Goal: Task Accomplishment & Management: Complete application form

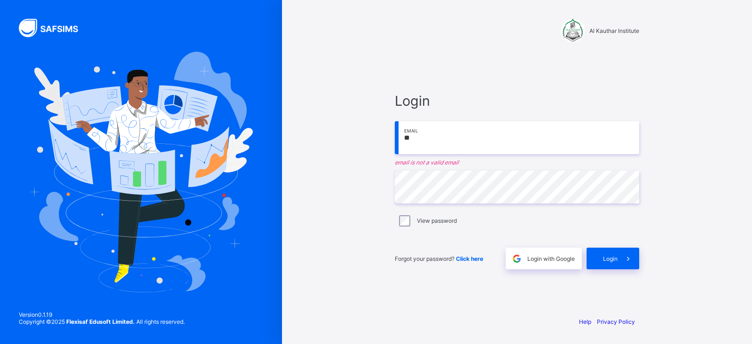
type input "**********"
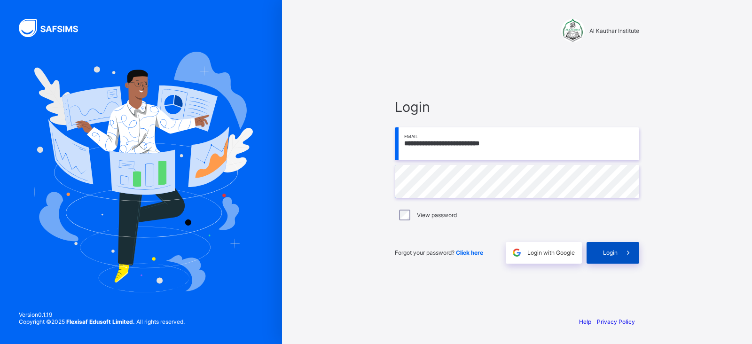
click at [620, 250] on span at bounding box center [629, 253] width 22 height 22
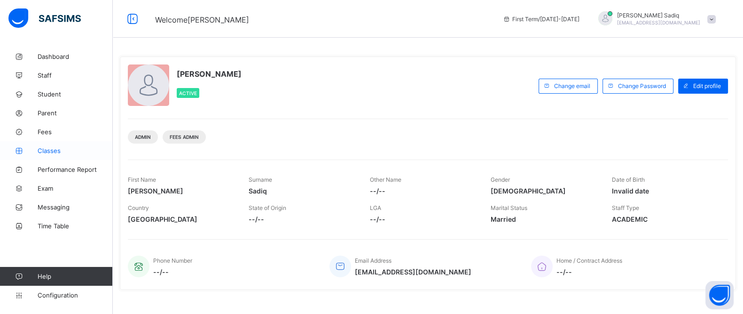
click at [47, 151] on span "Classes" at bounding box center [75, 151] width 75 height 8
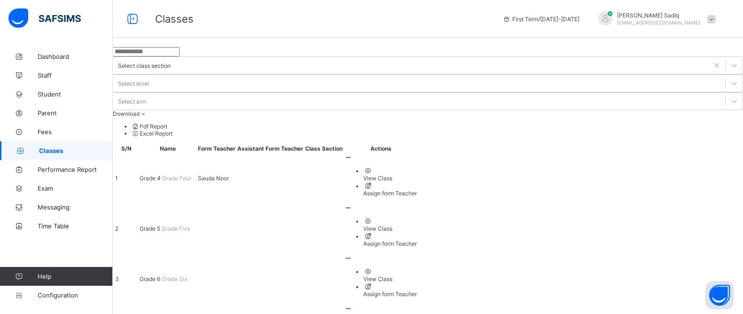
click at [162, 174] on span "Grade 4" at bounding box center [151, 177] width 23 height 7
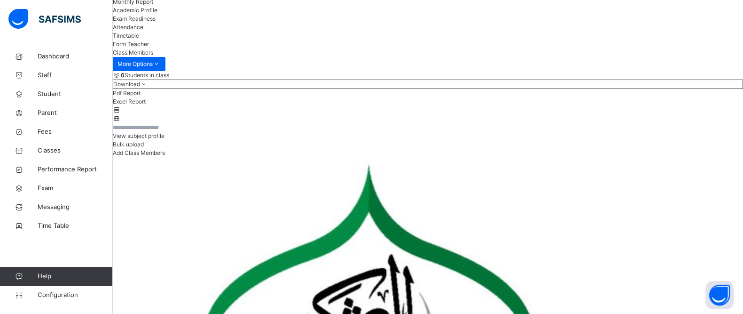
scroll to position [46, 0]
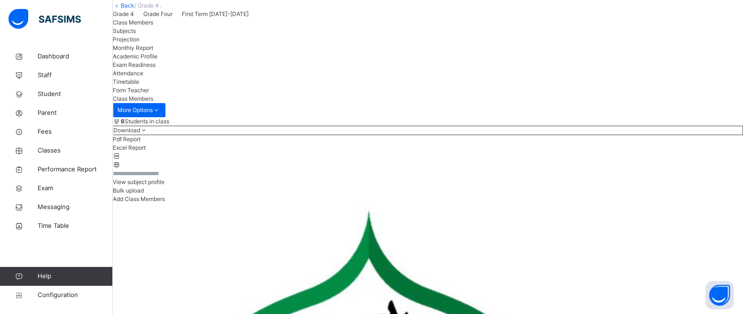
click at [136, 34] on span "Subjects" at bounding box center [124, 30] width 23 height 7
click at [226, 44] on div "Projection" at bounding box center [428, 39] width 631 height 8
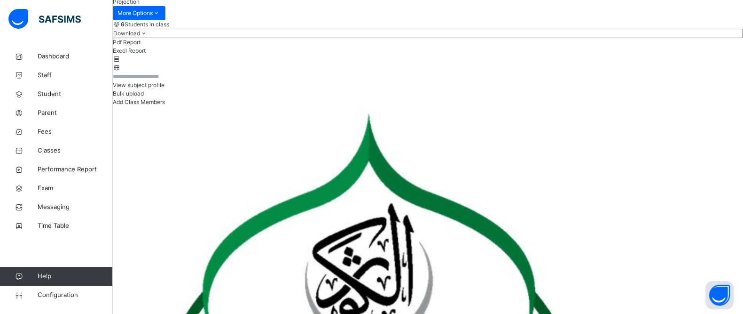
scroll to position [142, 0]
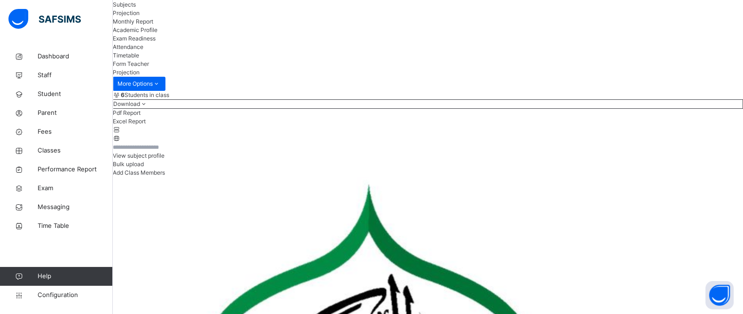
scroll to position [23, 0]
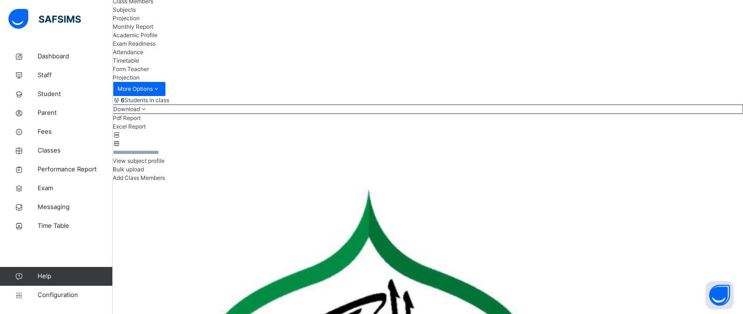
scroll to position [68, 0]
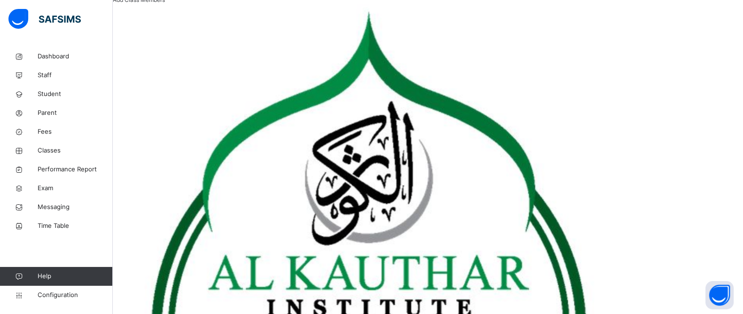
scroll to position [244, 0]
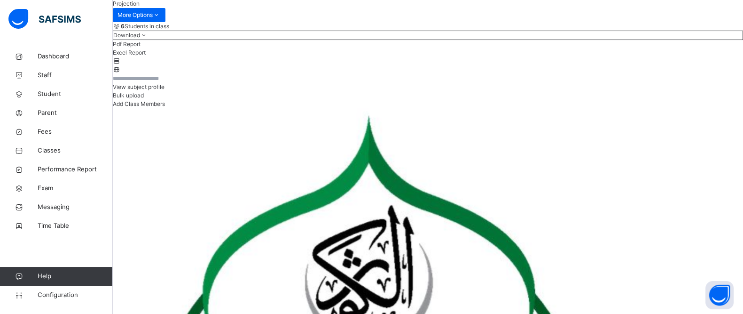
scroll to position [143, 0]
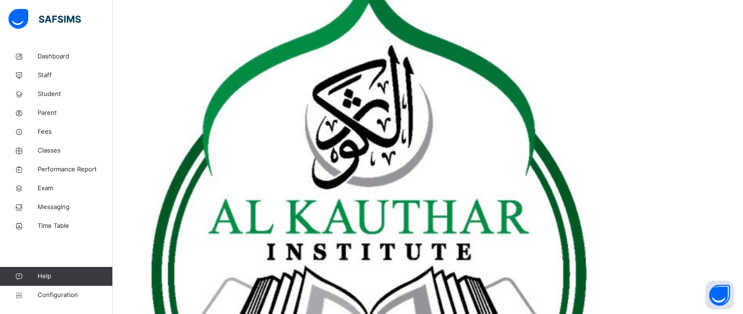
scroll to position [300, 0]
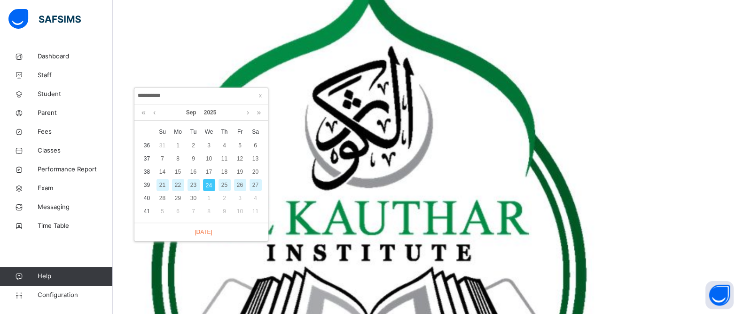
click at [195, 181] on div "23" at bounding box center [194, 185] width 12 height 12
type input "**********"
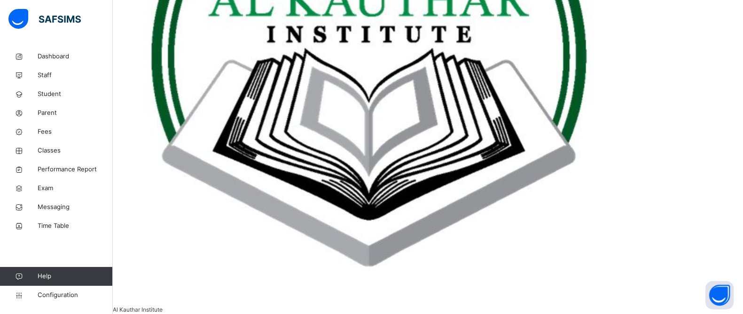
scroll to position [485, 0]
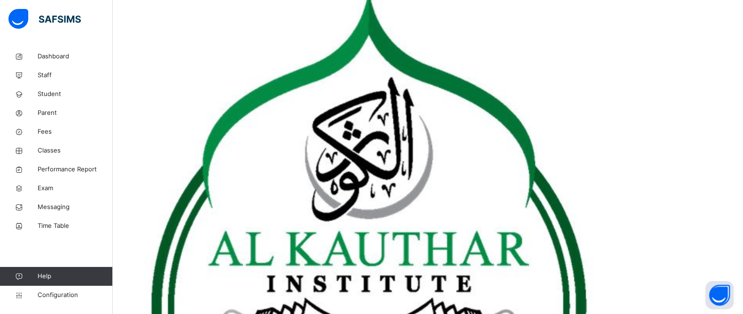
scroll to position [261, 0]
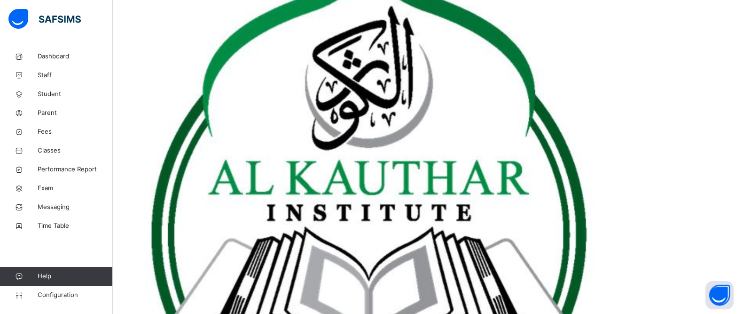
scroll to position [339, 0]
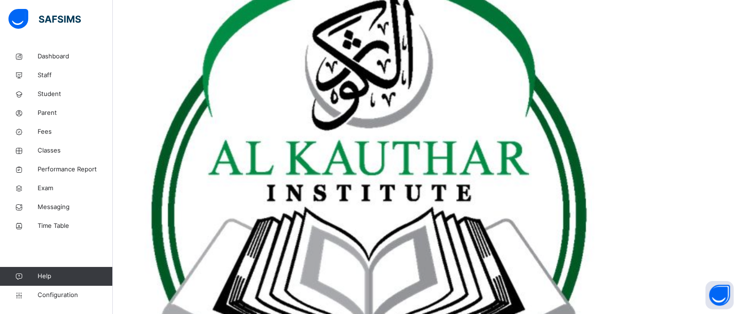
scroll to position [345, 0]
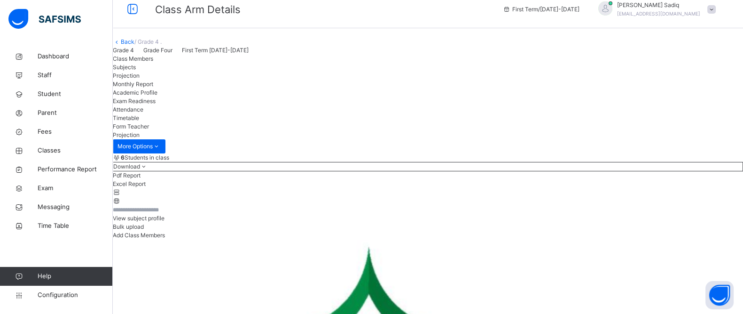
scroll to position [0, 0]
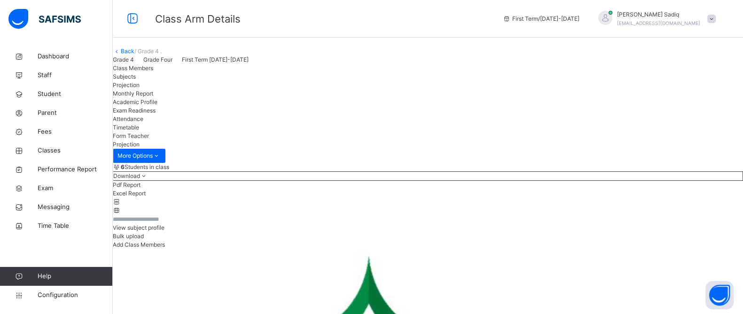
click at [716, 18] on span at bounding box center [712, 19] width 8 height 8
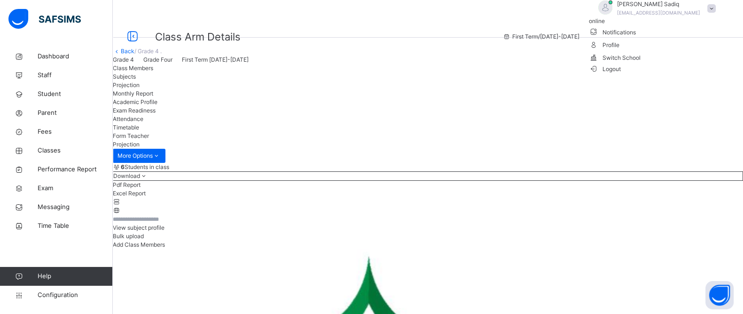
click at [622, 74] on span "Logout" at bounding box center [605, 69] width 32 height 10
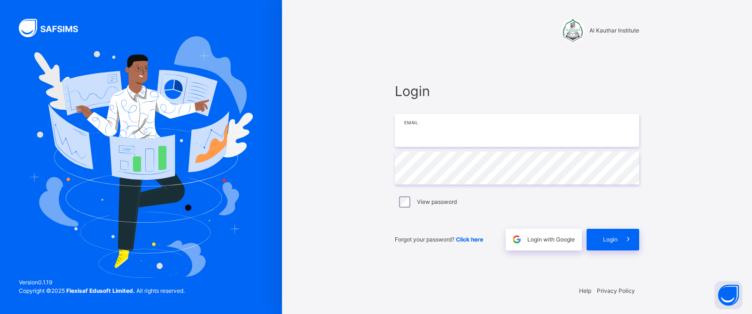
type input "**********"
click at [494, 139] on input "**********" at bounding box center [517, 130] width 245 height 33
click at [607, 235] on span "Login" at bounding box center [610, 239] width 15 height 8
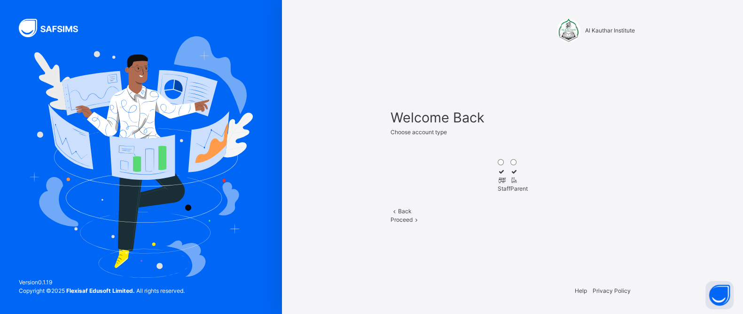
click at [519, 176] on icon at bounding box center [515, 179] width 8 height 7
click at [421, 223] on span at bounding box center [417, 219] width 8 height 7
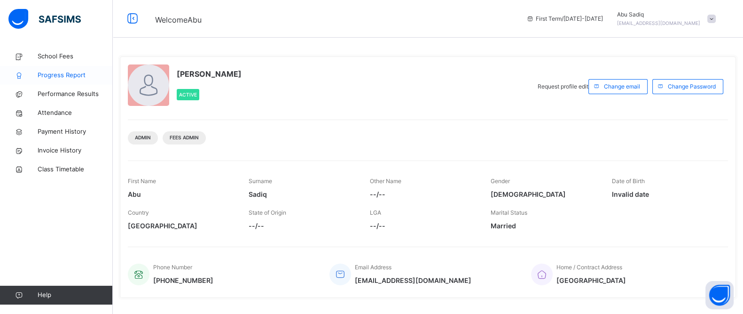
click at [58, 76] on span "Progress Report" at bounding box center [75, 75] width 75 height 9
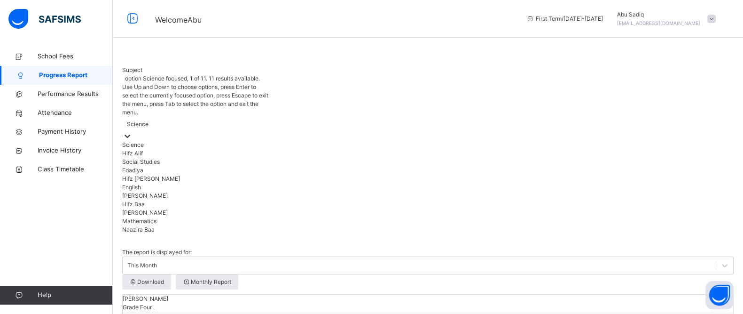
click at [149, 120] on div "Science" at bounding box center [138, 124] width 22 height 8
click at [146, 149] on div "Hifz Alif" at bounding box center [197, 153] width 150 height 8
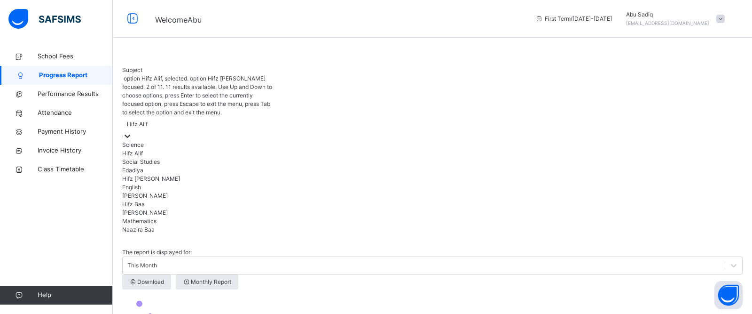
click at [148, 120] on div "Hifz Alif" at bounding box center [137, 124] width 21 height 8
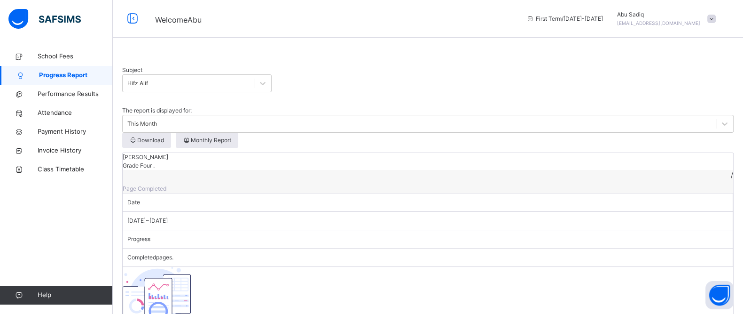
click at [388, 133] on div at bounding box center [428, 133] width 612 height 0
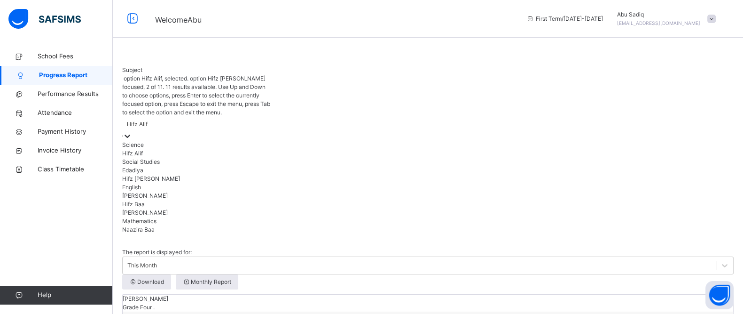
click at [148, 120] on div "Hifz Alif" at bounding box center [137, 124] width 21 height 8
click at [148, 225] on div "Mathematics" at bounding box center [197, 221] width 150 height 8
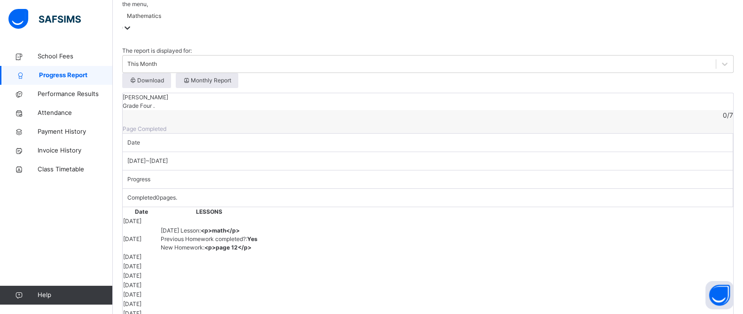
scroll to position [0, 0]
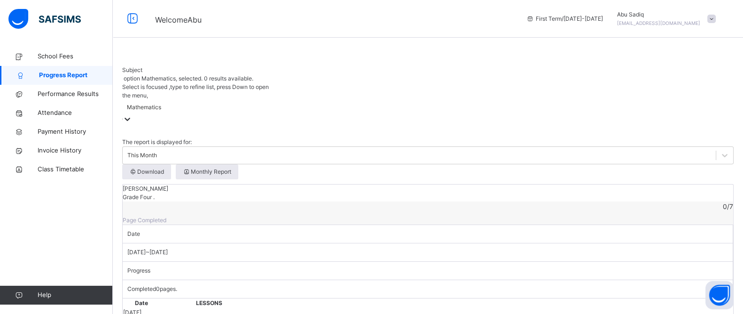
click at [176, 100] on div "Mathematics" at bounding box center [197, 112] width 150 height 24
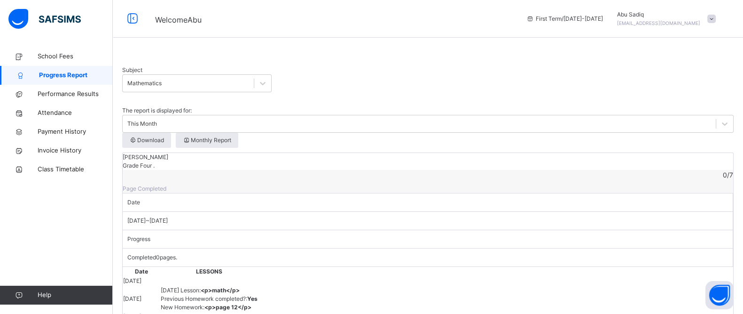
click at [280, 97] on div "Subject Mathematics" at bounding box center [428, 78] width 612 height 45
click at [716, 20] on span at bounding box center [712, 19] width 8 height 8
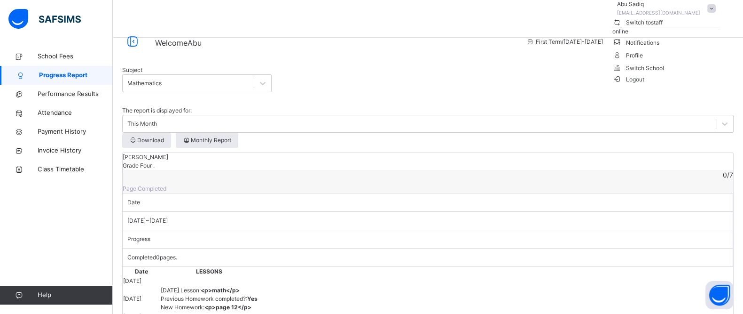
click at [645, 84] on span "Logout" at bounding box center [629, 79] width 32 height 10
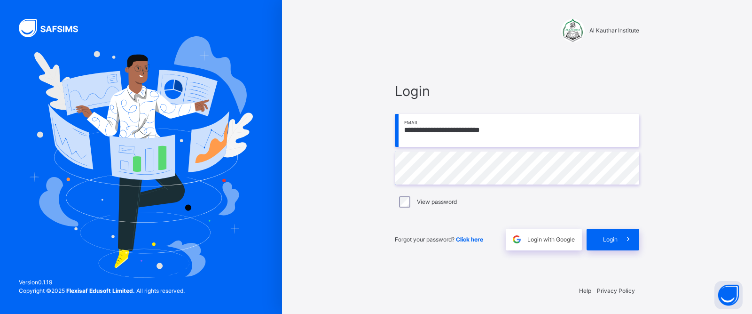
click at [517, 146] on input "**********" at bounding box center [517, 130] width 245 height 33
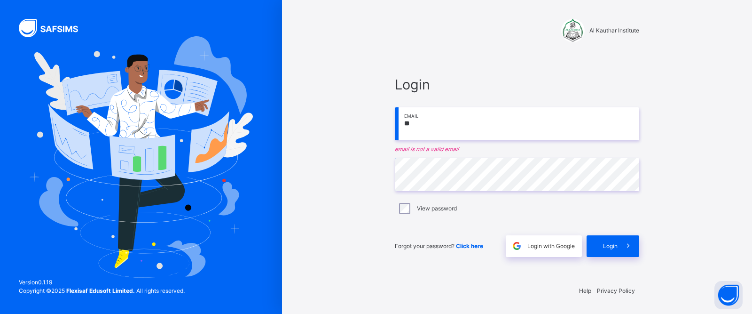
type input "**********"
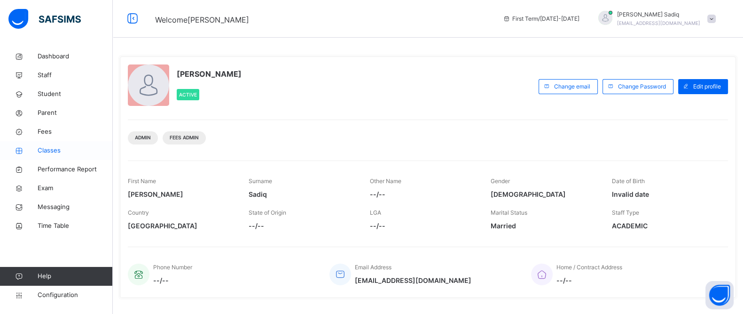
click at [47, 145] on link "Classes" at bounding box center [56, 150] width 113 height 19
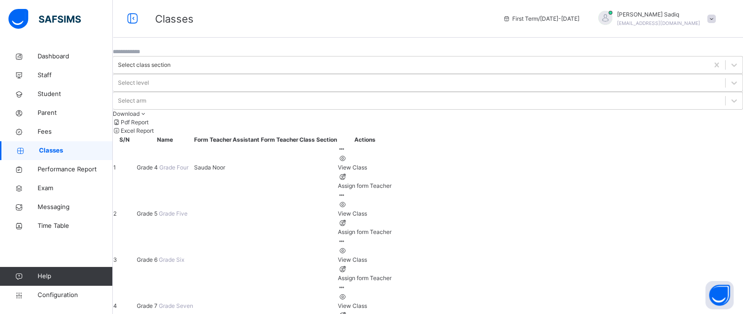
click at [159, 164] on span "Grade 4" at bounding box center [148, 167] width 23 height 7
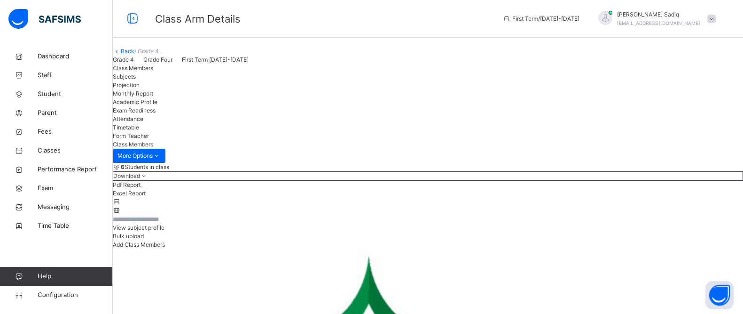
click at [140, 88] on span "Projection" at bounding box center [126, 84] width 27 height 7
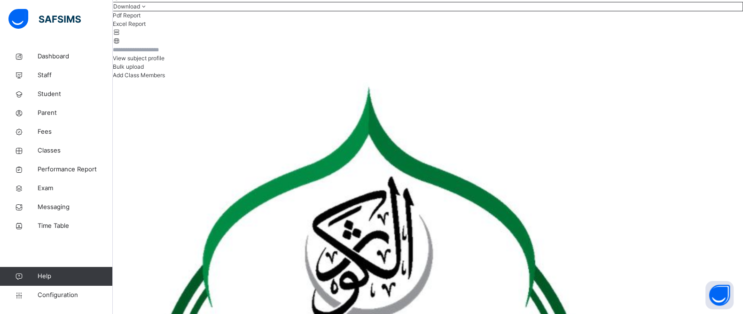
scroll to position [162, 0]
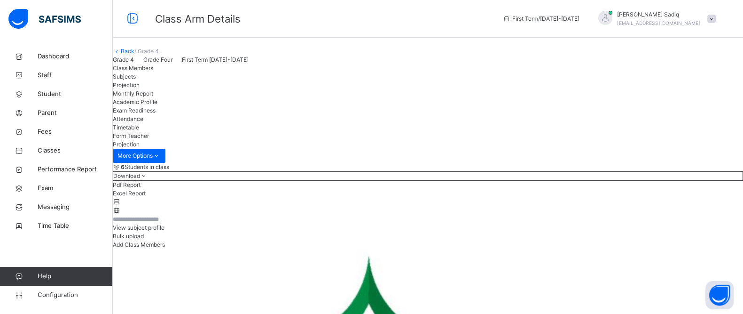
scroll to position [274, 0]
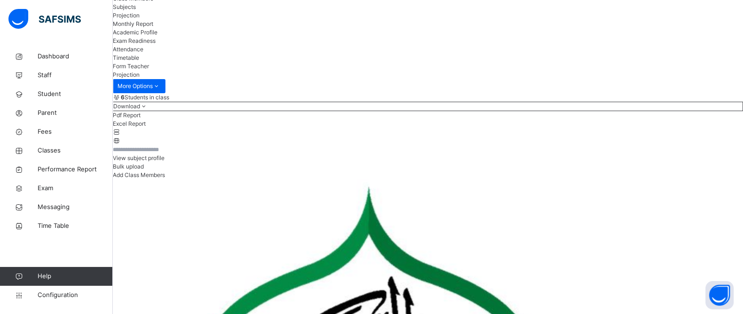
scroll to position [71, 0]
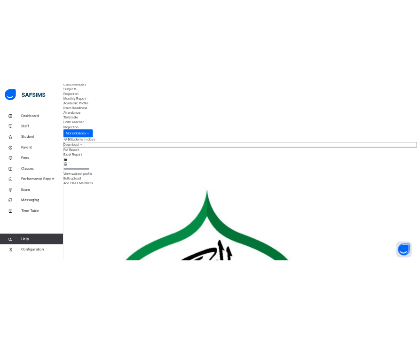
scroll to position [0, 0]
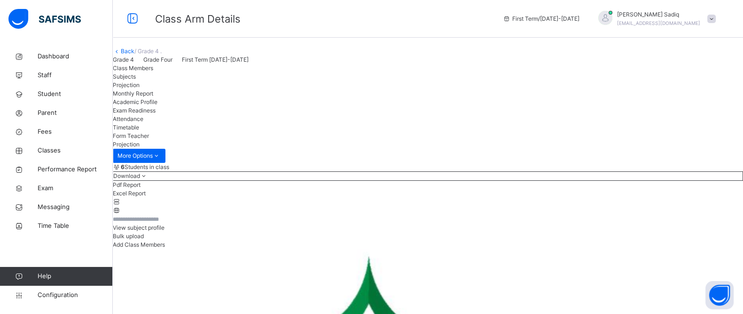
click at [716, 18] on span at bounding box center [712, 19] width 8 height 8
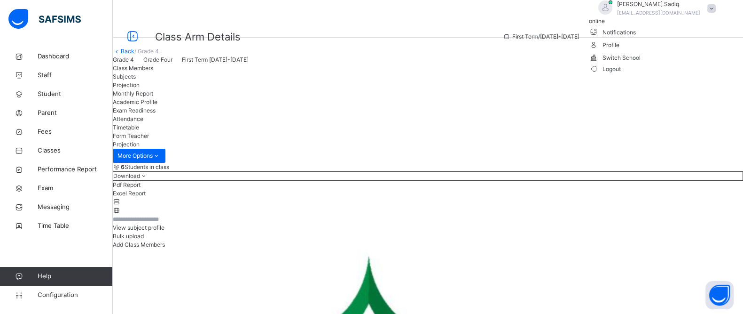
click at [622, 74] on span "Logout" at bounding box center [605, 69] width 32 height 10
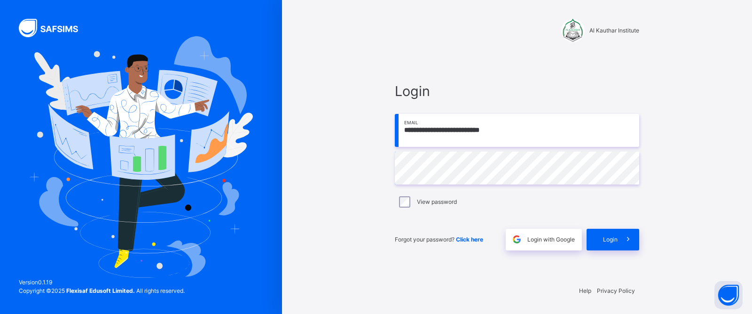
click at [522, 143] on input "**********" at bounding box center [517, 130] width 245 height 33
type input "**********"
click at [371, 166] on div "**********" at bounding box center [517, 157] width 470 height 314
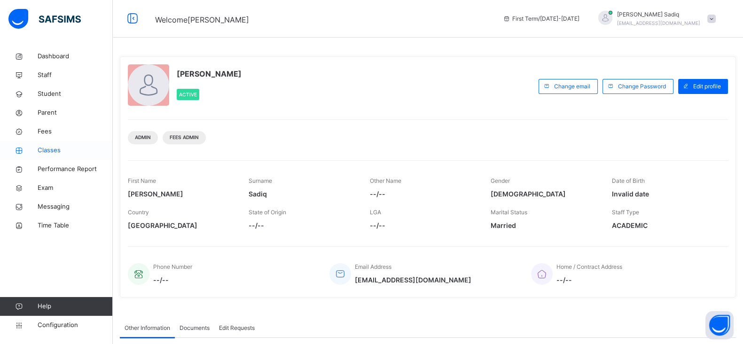
click at [52, 151] on span "Classes" at bounding box center [75, 150] width 75 height 9
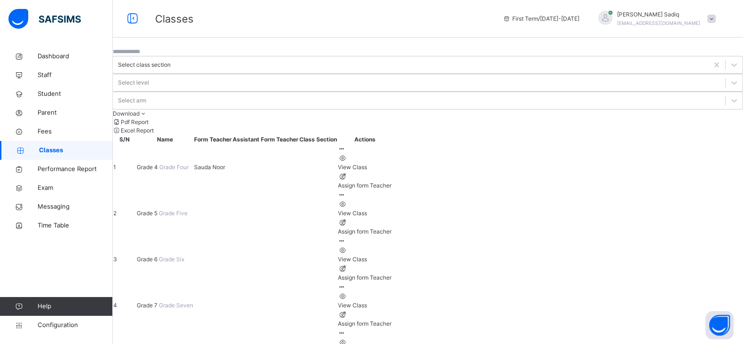
click at [159, 164] on span "Grade 4" at bounding box center [148, 167] width 23 height 7
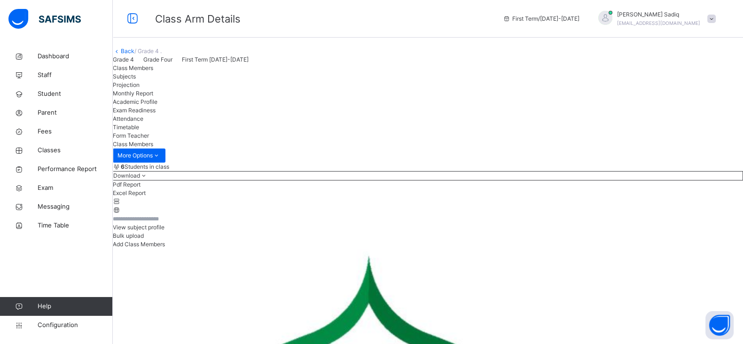
drag, startPoint x: 750, startPoint y: 1, endPoint x: 434, endPoint y: 65, distance: 322.9
click at [434, 55] on div "Back / Grade 4 ." at bounding box center [428, 51] width 631 height 8
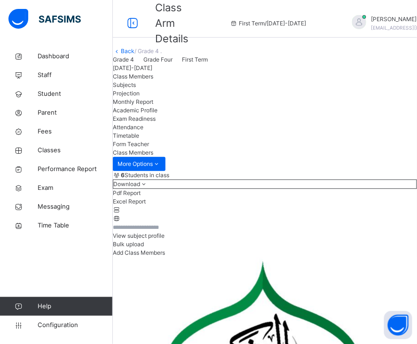
click at [208, 98] on div "Projection" at bounding box center [265, 93] width 304 height 8
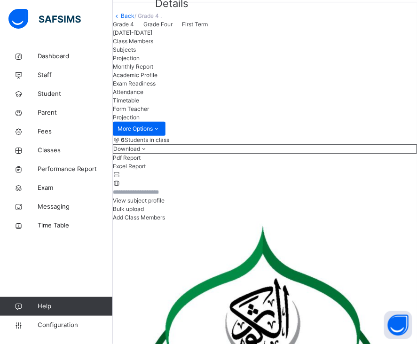
scroll to position [38, 0]
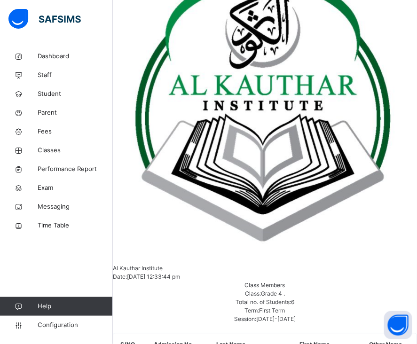
scroll to position [325, 0]
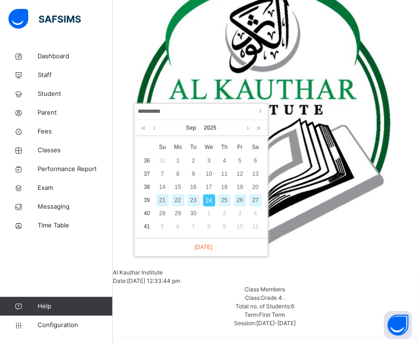
click at [196, 197] on div "23" at bounding box center [194, 201] width 12 height 12
type input "**********"
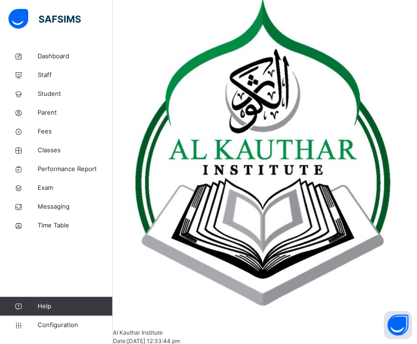
scroll to position [280, 0]
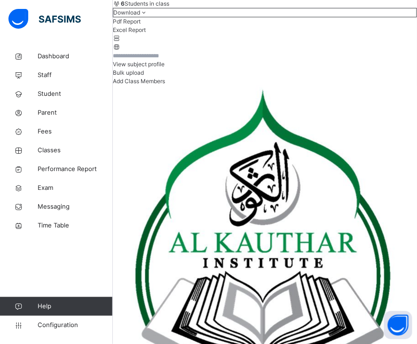
scroll to position [170, 0]
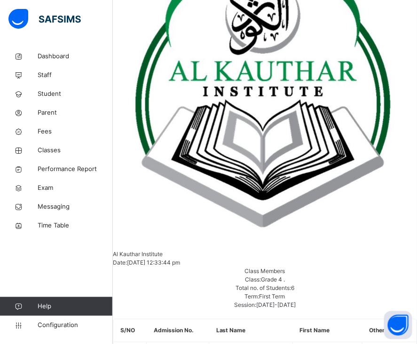
scroll to position [344, 0]
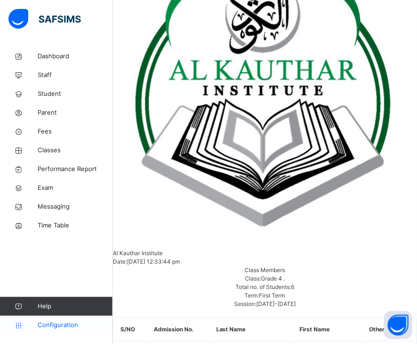
click at [56, 329] on span "Configuration" at bounding box center [75, 325] width 75 height 9
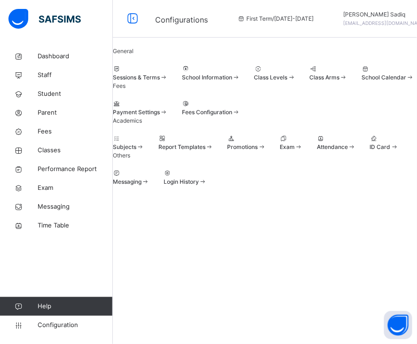
scroll to position [19, 0]
click at [62, 148] on span "Classes" at bounding box center [75, 150] width 75 height 9
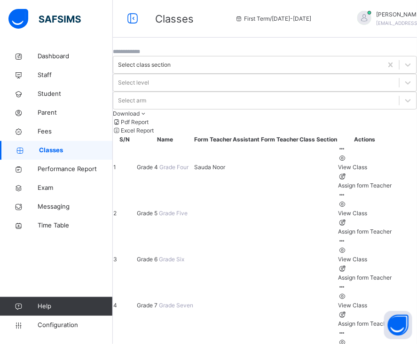
click at [159, 164] on span "Grade 4" at bounding box center [148, 167] width 23 height 7
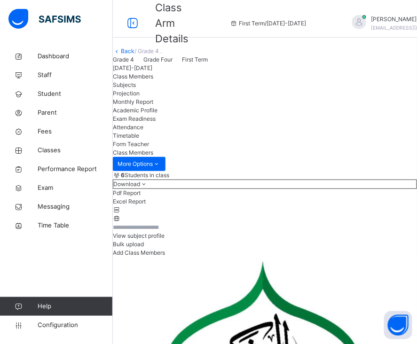
click at [140, 97] on span "Projection" at bounding box center [126, 93] width 27 height 7
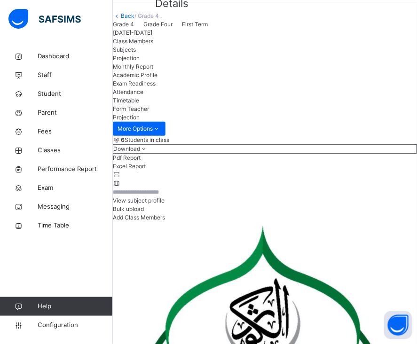
scroll to position [38, 0]
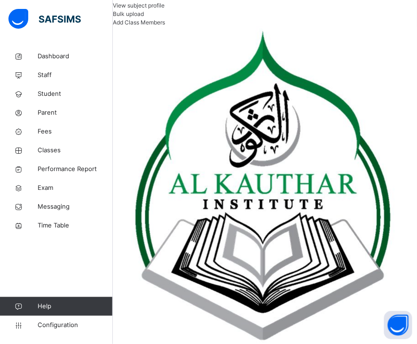
scroll to position [232, 0]
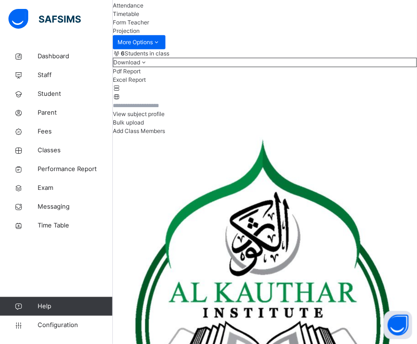
scroll to position [120, 0]
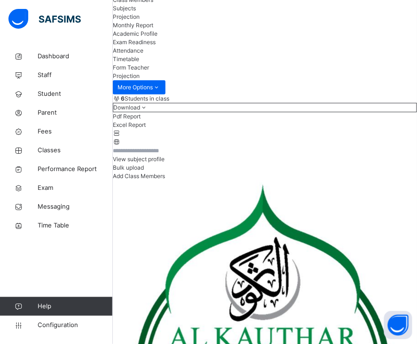
scroll to position [0, 0]
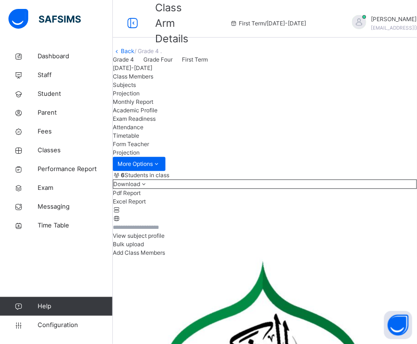
click at [121, 55] on icon at bounding box center [117, 50] width 8 height 7
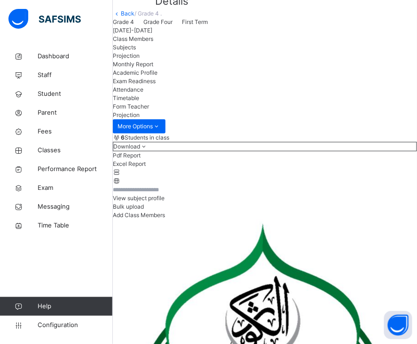
scroll to position [38, 0]
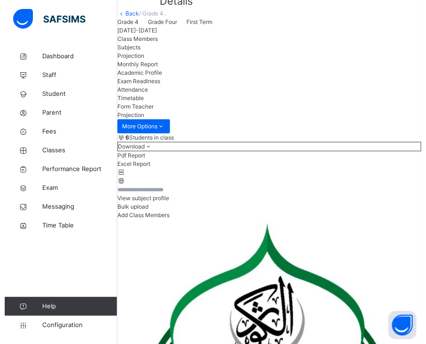
scroll to position [0, 0]
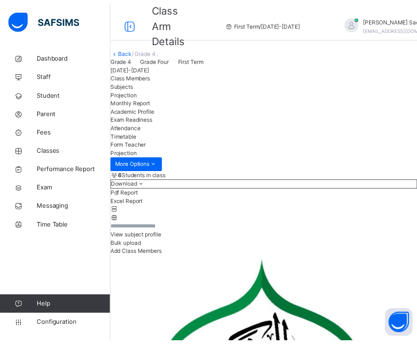
scroll to position [38, 0]
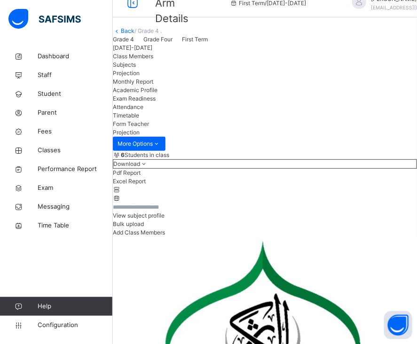
scroll to position [24, 0]
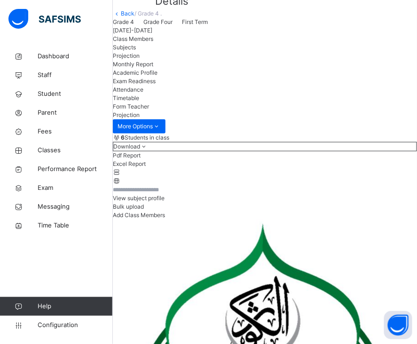
scroll to position [38, 0]
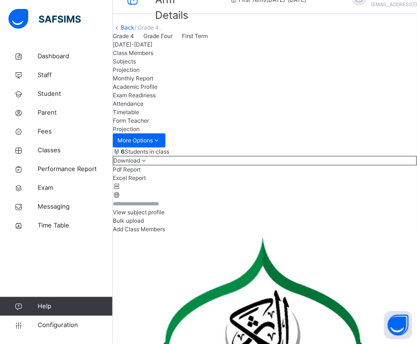
scroll to position [24, 0]
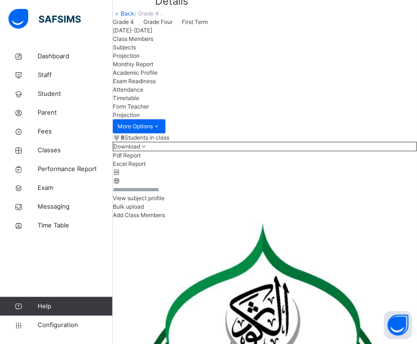
scroll to position [38, 0]
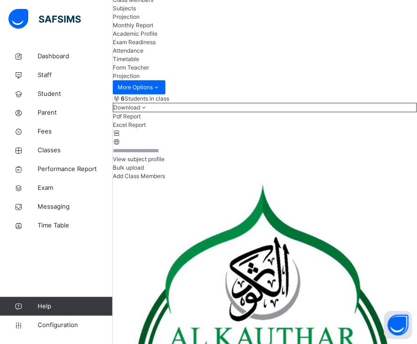
scroll to position [71, 0]
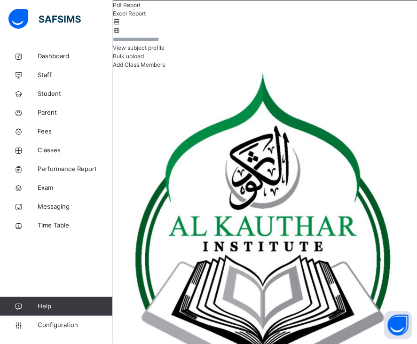
scroll to position [196, 0]
